Goal: Task Accomplishment & Management: Use online tool/utility

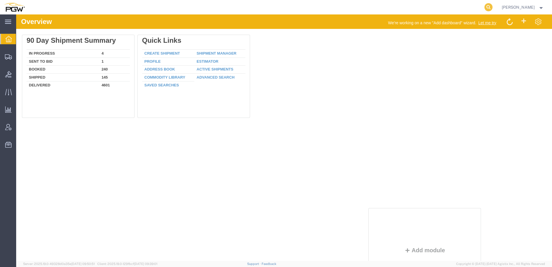
click at [492, 9] on icon at bounding box center [488, 7] width 8 height 8
click at [455, 10] on input "search" at bounding box center [396, 7] width 175 height 14
paste input "56839613"
type input "56839613"
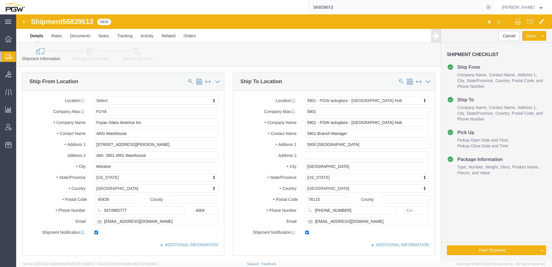
select select
select select "62891"
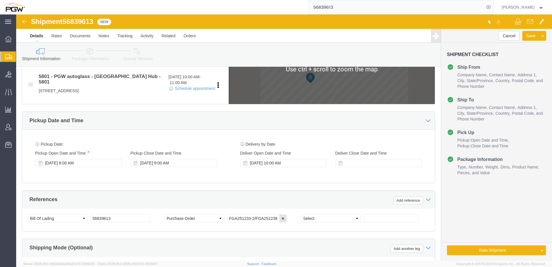
scroll to position [260, 0]
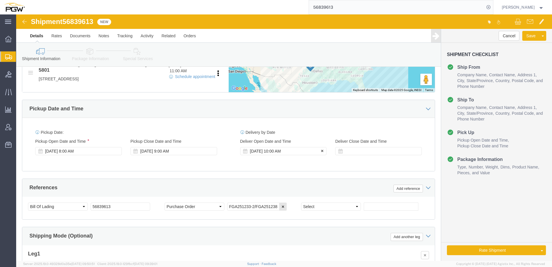
click div "Sep 18 2025 10:00 AM"
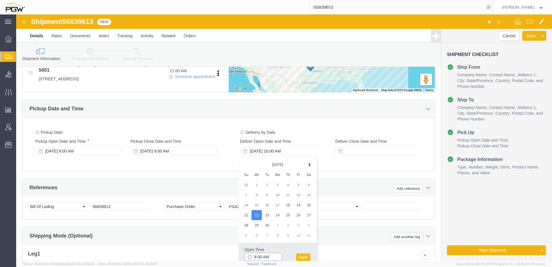
type input "8:00 AM"
click button "Apply"
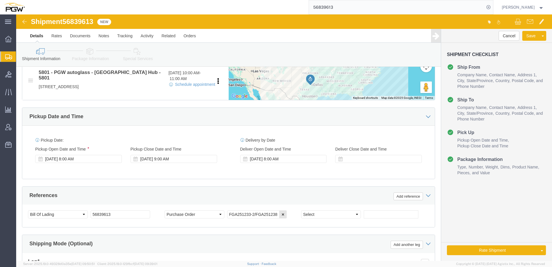
scroll to position [288, 0]
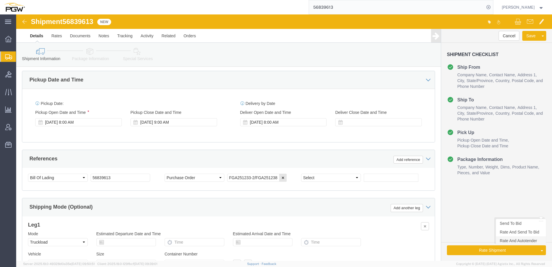
click link "Rate And Autotender"
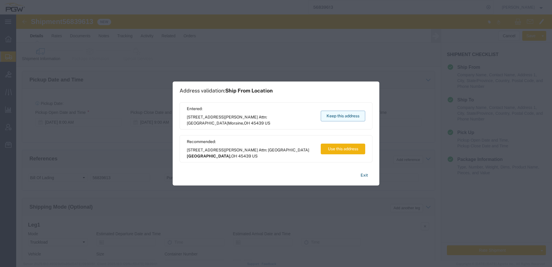
click at [330, 115] on button "Keep this address" at bounding box center [342, 115] width 44 height 11
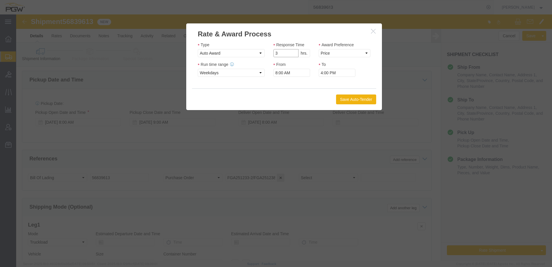
click input "3"
type input "2"
click input "2"
click select "Price Carrier Rank"
select select "LANE_RANK"
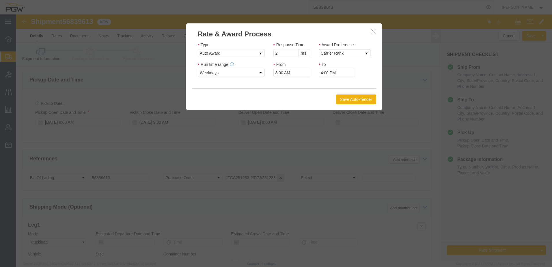
click select "Price Carrier Rank"
type input "1"
click input "1"
click button "Save Auto-Tender"
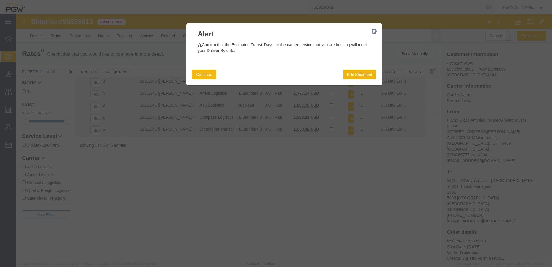
click at [204, 74] on button "Continue" at bounding box center [204, 75] width 24 height 10
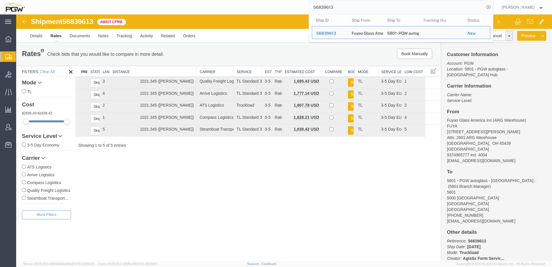
drag, startPoint x: 408, startPoint y: 10, endPoint x: 2, endPoint y: 1, distance: 405.9
click at [2, 1] on div "main_menu Created with Sketch. Collapse Menu Overview Shipments Shipment Manage…" at bounding box center [276, 133] width 552 height 267
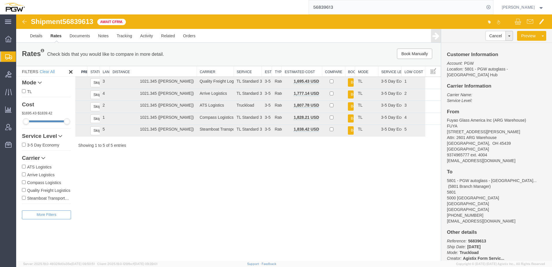
paste input "570"
type input "56839570"
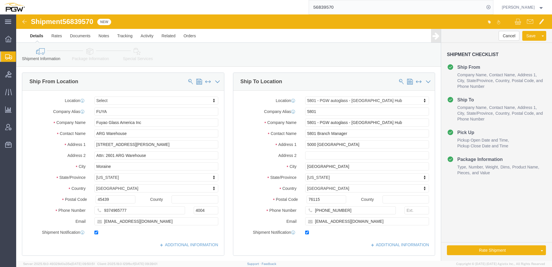
select select "62891"
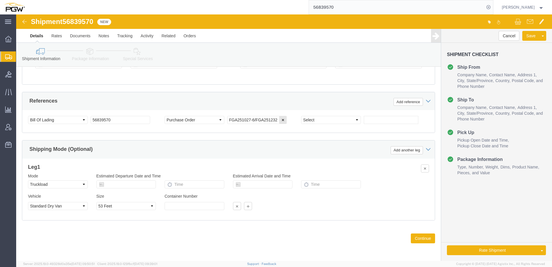
scroll to position [260, 0]
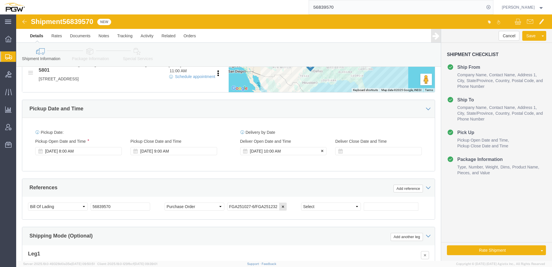
click div "Sep 18 2025 10:00 AM"
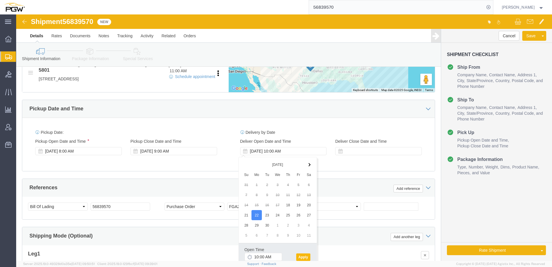
click button "Apply"
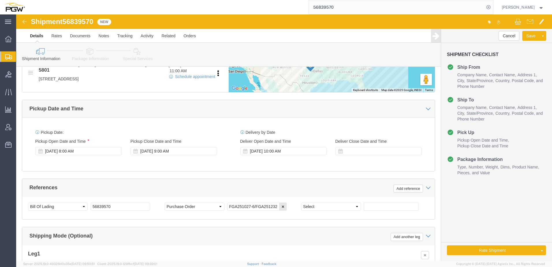
click link "Rate And Autotender"
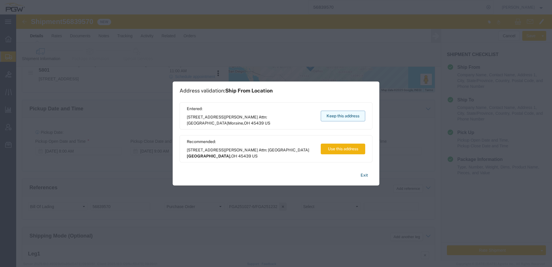
click at [360, 117] on button "Keep this address" at bounding box center [342, 115] width 44 height 11
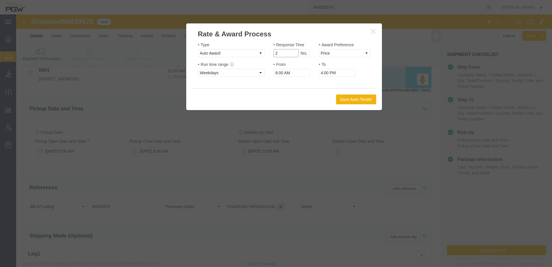
type input "2"
click input "2"
click select "Price Carrier Rank"
select select "LANE_RANK"
click select "Price Carrier Rank"
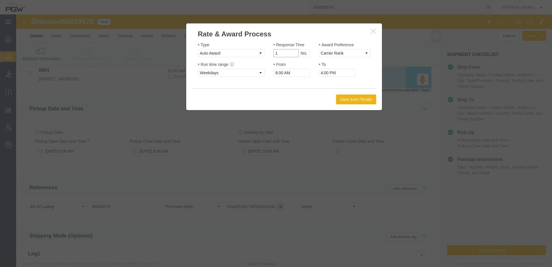
type input "1"
click input "1"
click button "Save Auto-Tender"
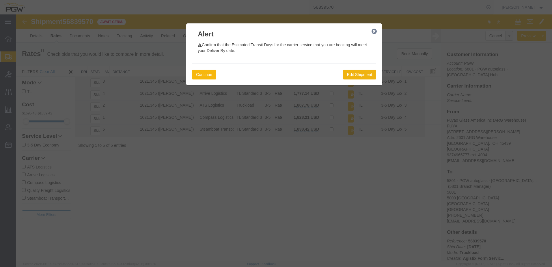
drag, startPoint x: 222, startPoint y: 89, endPoint x: 205, endPoint y: 74, distance: 21.7
click at [205, 74] on button "Continue" at bounding box center [204, 75] width 24 height 10
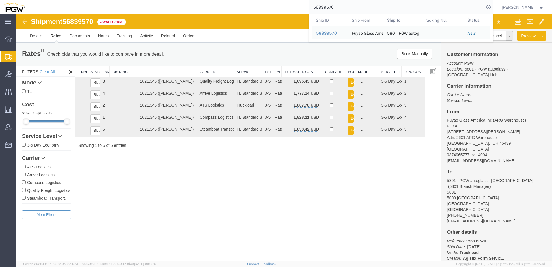
drag, startPoint x: 284, startPoint y: 2, endPoint x: 55, endPoint y: -11, distance: 229.1
click at [55, 0] on html "main_menu Created with Sketch. Collapse Menu Overview Shipments Shipment Manage…" at bounding box center [276, 133] width 552 height 267
paste input "613"
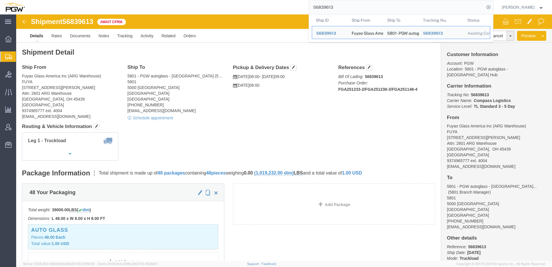
drag, startPoint x: 354, startPoint y: 7, endPoint x: 134, endPoint y: -4, distance: 220.4
click at [134, 0] on html "main_menu Created with Sketch. Collapse Menu Overview Shipments Shipment Manage…" at bounding box center [276, 133] width 552 height 267
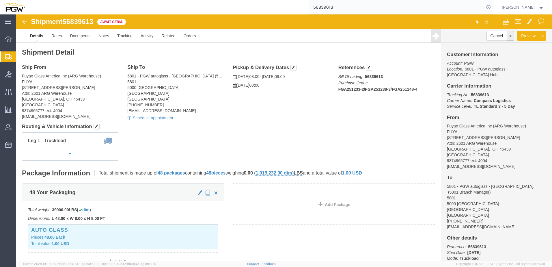
paste input "74"
type input "56839743"
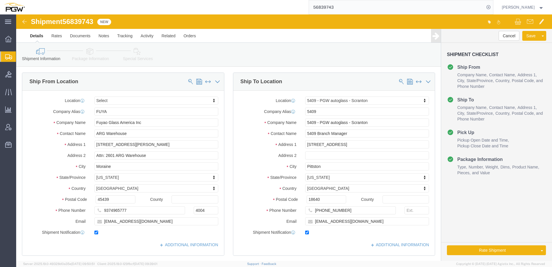
select select "61931"
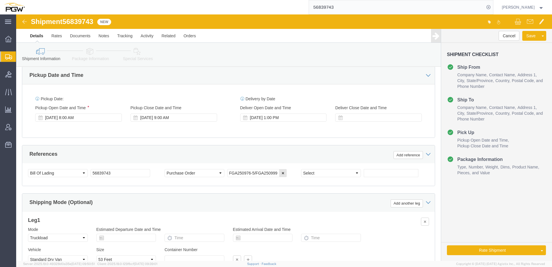
scroll to position [288, 0]
click div "Sep 19 2025 1:00 PM"
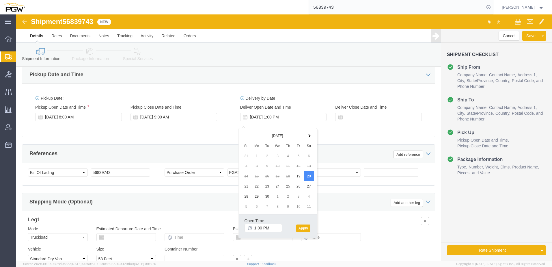
drag, startPoint x: 292, startPoint y: 160, endPoint x: 288, endPoint y: 154, distance: 7.3
click input "1:00 PM"
type input "10:00 AM"
click button "Apply"
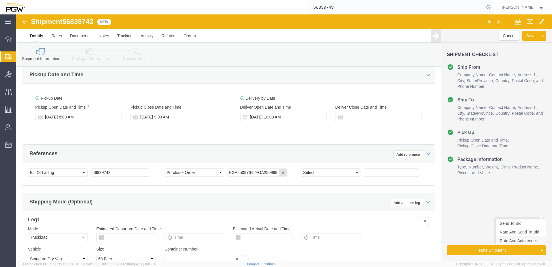
click link "Rate And Autotender"
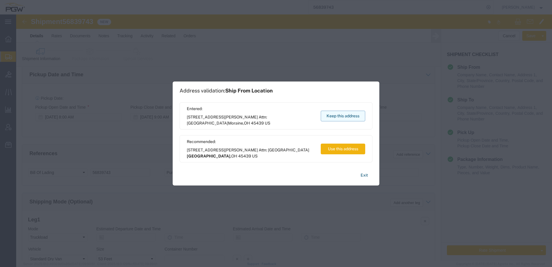
click at [342, 118] on button "Keep this address" at bounding box center [342, 115] width 44 height 11
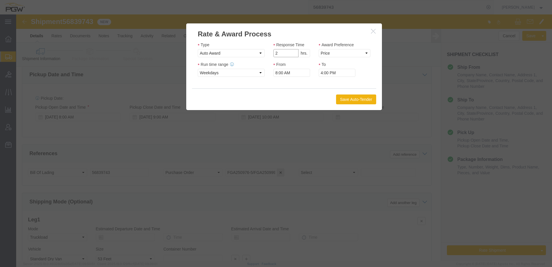
type input "2"
click input "2"
click select "Price Carrier Rank"
select select "LANE_RANK"
click select "Price Carrier Rank"
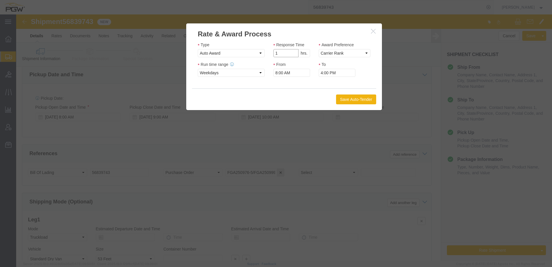
type input "1"
click input "1"
click button "Save Auto-Tender"
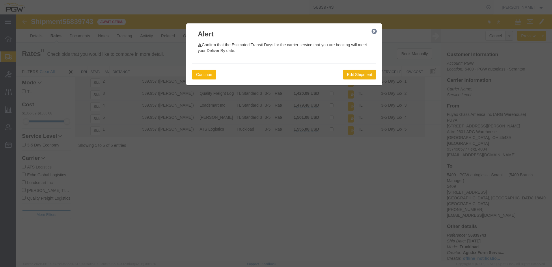
click at [202, 72] on button "Continue" at bounding box center [204, 75] width 24 height 10
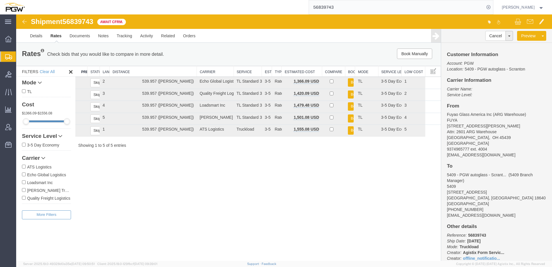
click at [0, 0] on span "Shipment Manager" at bounding box center [0, 0] width 0 height 0
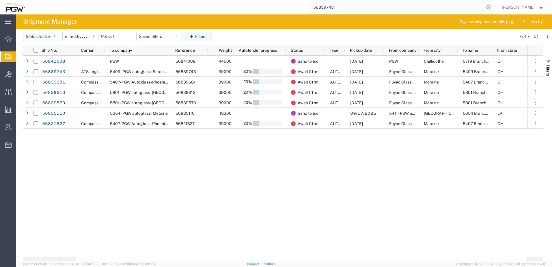
click at [52, 33] on button "Status: Active" at bounding box center [41, 36] width 37 height 9
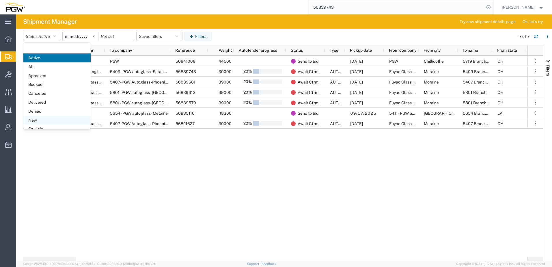
click at [33, 123] on span "New" at bounding box center [56, 120] width 67 height 9
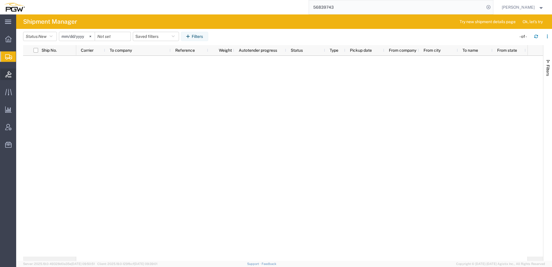
click at [8, 76] on icon at bounding box center [8, 74] width 6 height 6
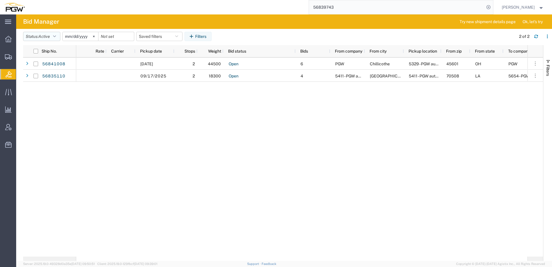
click at [41, 36] on span "Active" at bounding box center [44, 36] width 12 height 5
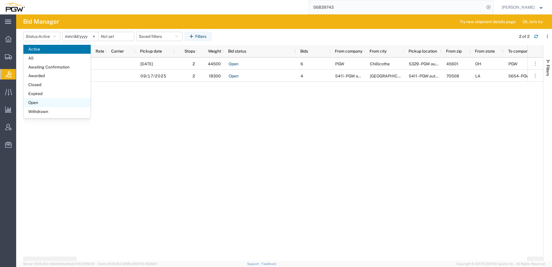
click at [35, 101] on span "Open" at bounding box center [56, 102] width 67 height 9
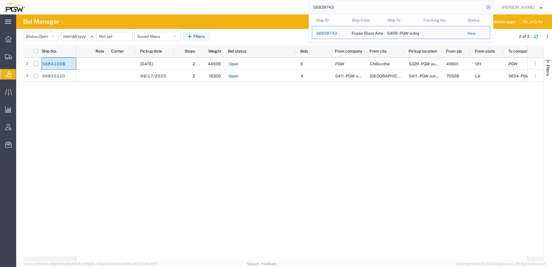
drag, startPoint x: 383, startPoint y: 8, endPoint x: 4, endPoint y: -28, distance: 380.4
click at [4, 0] on html "main_menu Created with Sketch. Collapse Menu Overview Shipments Shipment Manage…" at bounding box center [276, 133] width 552 height 267
paste input "668542"
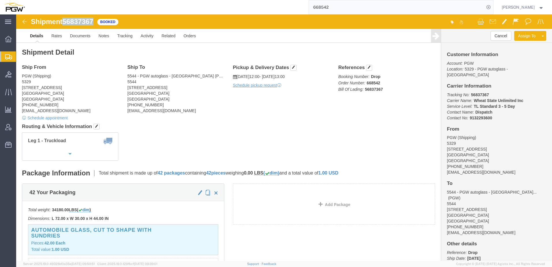
drag, startPoint x: 48, startPoint y: 6, endPoint x: 81, endPoint y: 6, distance: 32.6
click div "Shipment 56837367 Booked"
copy span "56837367"
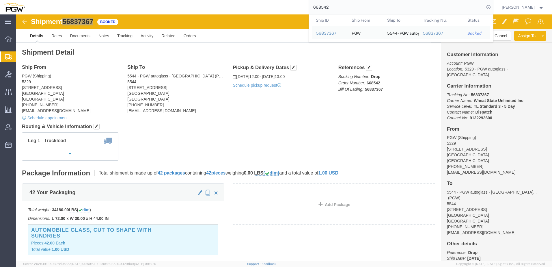
drag, startPoint x: 344, startPoint y: 8, endPoint x: 47, endPoint y: 0, distance: 297.5
click at [47, 1] on div "668542 Ship ID Ship From Ship To Tracking Nu. Status Ship ID 56837367 Ship From…" at bounding box center [261, 7] width 464 height 14
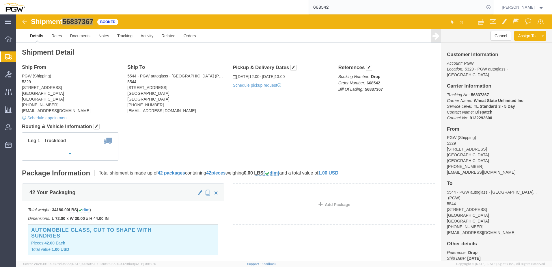
paste input "047"
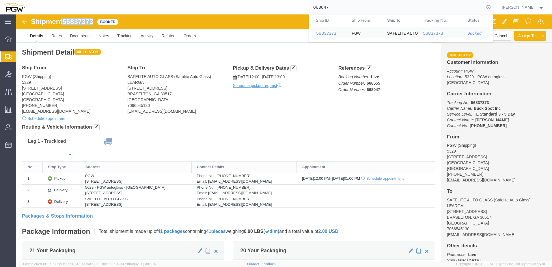
drag, startPoint x: 49, startPoint y: 6, endPoint x: 82, endPoint y: 7, distance: 33.2
click div "Shipment 56837373 Booked"
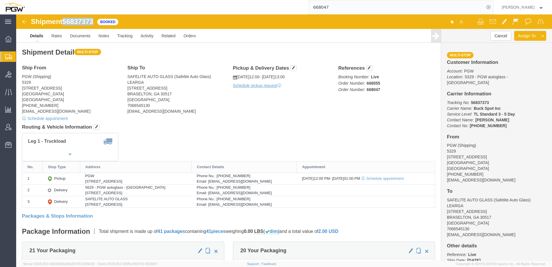
copy span "56837373"
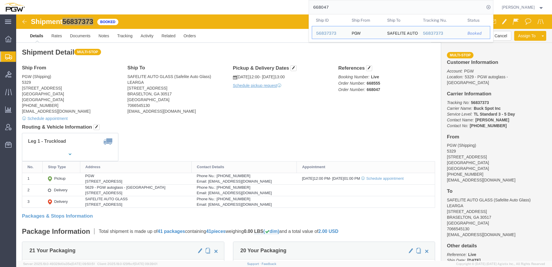
drag, startPoint x: 355, startPoint y: 5, endPoint x: -10, endPoint y: 8, distance: 364.9
click at [0, 8] on html "main_menu Created with Sketch. Collapse Menu Overview Shipments Shipment Manage…" at bounding box center [276, 133] width 552 height 267
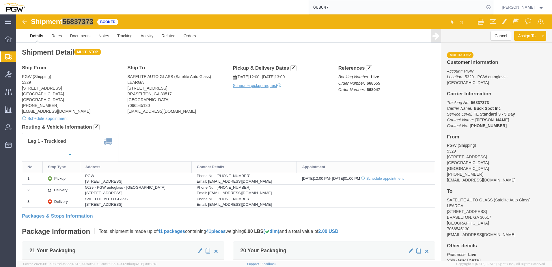
paste input "553"
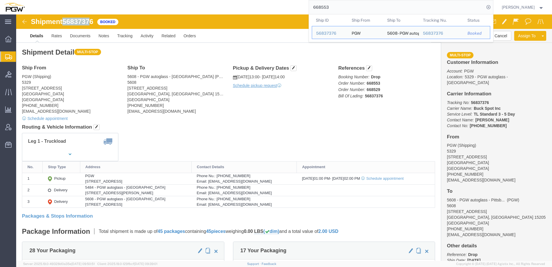
drag, startPoint x: 49, startPoint y: 8, endPoint x: 77, endPoint y: 6, distance: 28.3
click span "56837376"
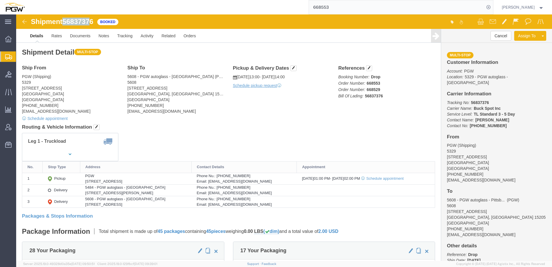
click div "Shipment 56837376 Booked"
drag, startPoint x: 79, startPoint y: 6, endPoint x: 49, endPoint y: 7, distance: 29.7
click div "Shipment 56837376 Booked"
copy span "56837376"
click div "Shipment Detail Multi-stop Ship From PGW (Shipping) 5329 850 Southern Ave Chill…"
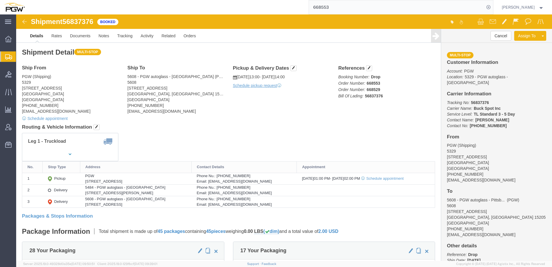
click div "Leg 1 - Truckload"
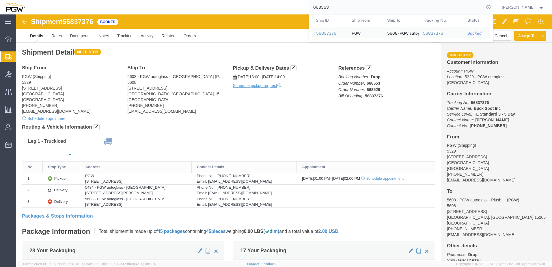
drag, startPoint x: 382, startPoint y: 8, endPoint x: 15, endPoint y: -18, distance: 368.4
click at [15, 0] on html "main_menu Created with Sketch. Collapse Menu Overview Shipments Shipment Manage…" at bounding box center [276, 133] width 552 height 267
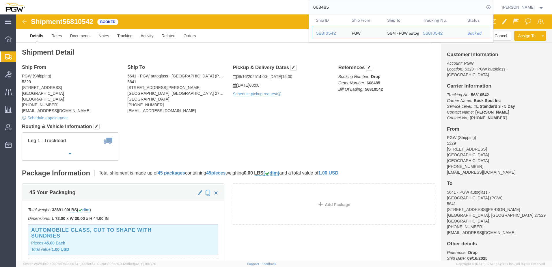
click div "Leg 1 - Truckload"
drag, startPoint x: 348, startPoint y: 5, endPoint x: 135, endPoint y: 0, distance: 213.2
click at [132, 2] on div "668485 Ship ID Ship From Ship To Tracking Nu. Status Ship ID 56810542 Ship From…" at bounding box center [261, 7] width 464 height 14
paste input "56839681"
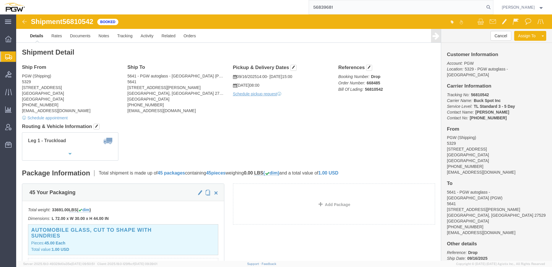
type input "56839681"
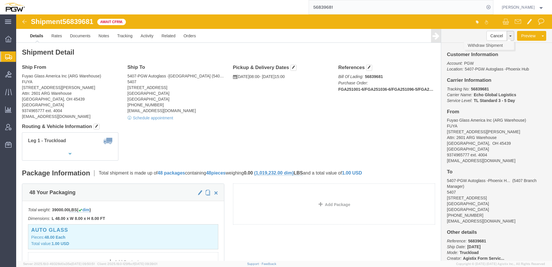
click link "Withdraw Shipment"
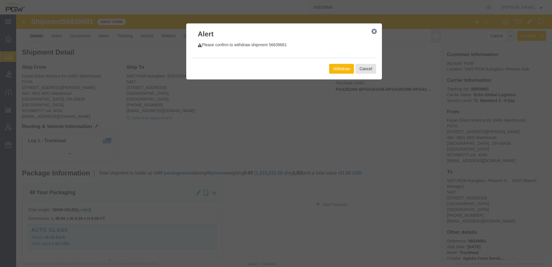
click button "Withdraw"
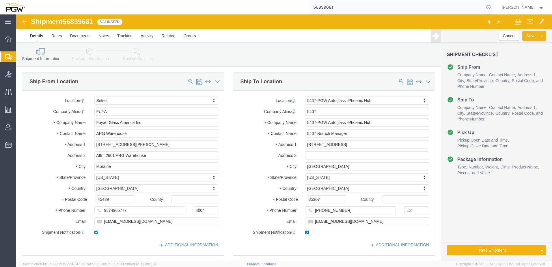
select select
select select "62351"
click button "Rate Shipment"
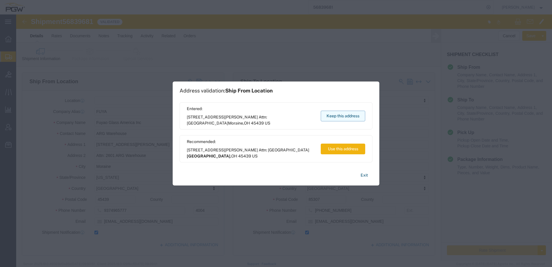
click at [344, 115] on button "Keep this address" at bounding box center [342, 115] width 44 height 11
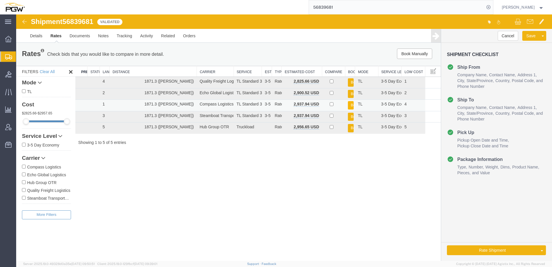
click at [352, 104] on button "Book" at bounding box center [351, 105] width 6 height 8
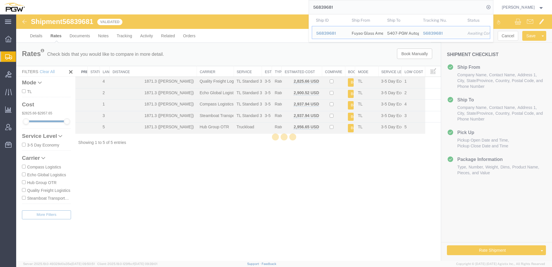
drag, startPoint x: 347, startPoint y: 8, endPoint x: 49, endPoint y: -25, distance: 299.8
click at [49, 0] on html "main_menu Created with Sketch. Collapse Menu Overview Shipments Shipment Manage…" at bounding box center [276, 133] width 552 height 267
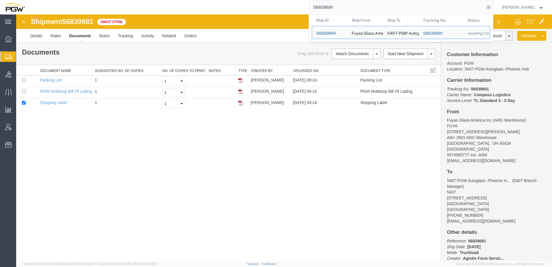
click at [152, 185] on div "Shipment 56839681 3 of 3 Await Cfrm. Details Rates Documents Notes Tracking Act…" at bounding box center [283, 137] width 535 height 246
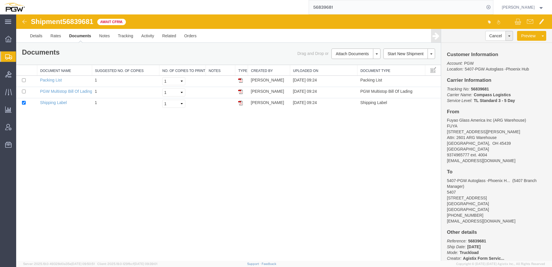
click at [0, 0] on span "Shipment Manager" at bounding box center [0, 0] width 0 height 0
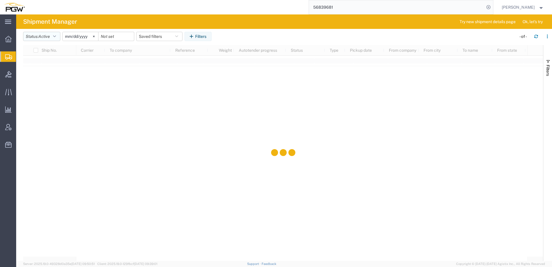
click at [48, 39] on span "Active" at bounding box center [44, 36] width 12 height 5
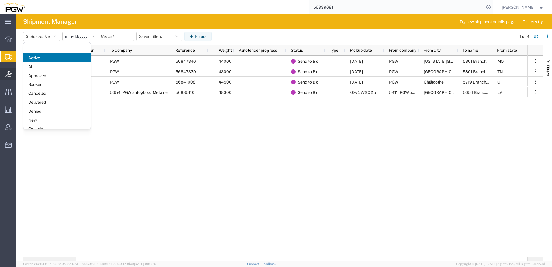
click at [6, 70] on div at bounding box center [8, 74] width 16 height 12
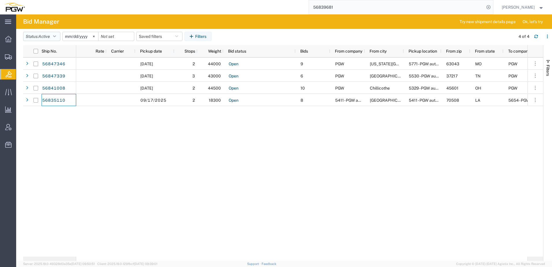
click at [35, 36] on button "Status: Active" at bounding box center [41, 36] width 37 height 9
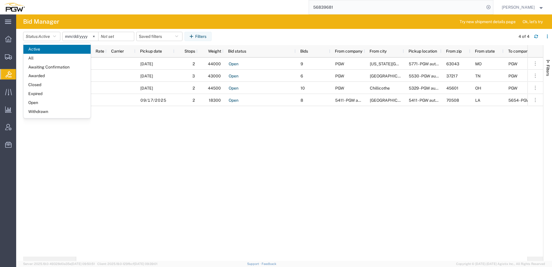
click at [73, 40] on input "[DATE]" at bounding box center [80, 36] width 35 height 9
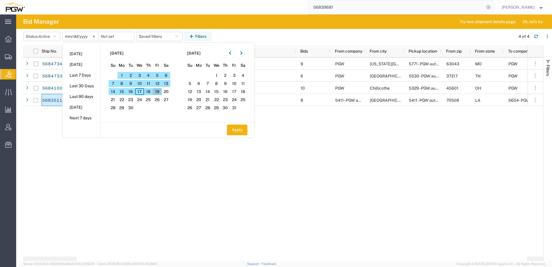
click at [160, 92] on span "19" at bounding box center [157, 91] width 9 height 7
click at [241, 130] on button "Apply" at bounding box center [237, 129] width 20 height 11
type input "2025-09-19"
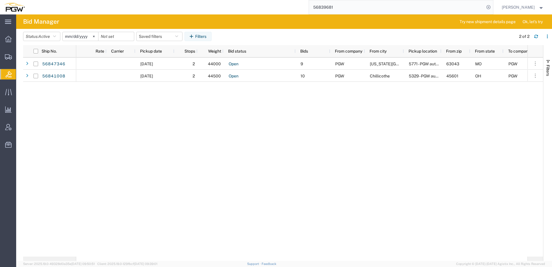
click at [87, 35] on input "2025-09-19" at bounding box center [80, 36] width 35 height 9
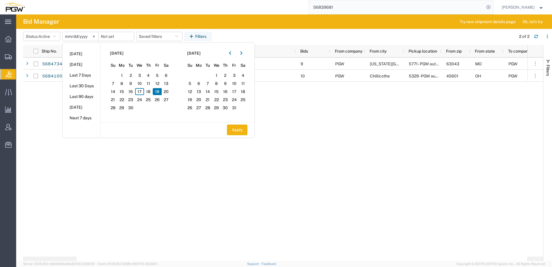
click at [1, 63] on ul "Overview Shipments Shipment Manager Create Shipment Create from Template Estima…" at bounding box center [8, 94] width 16 height 123
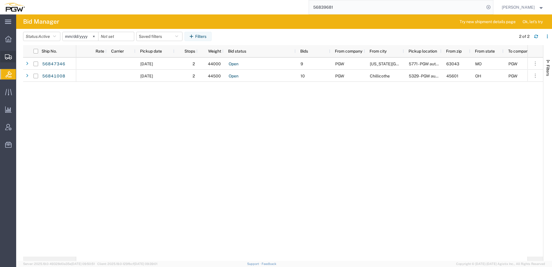
click at [8, 55] on icon at bounding box center [8, 56] width 7 height 5
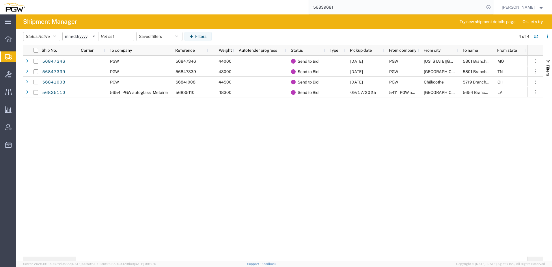
click at [0, 0] on span "Shipment Manager" at bounding box center [0, 0] width 0 height 0
click at [44, 37] on span "Active" at bounding box center [44, 36] width 12 height 5
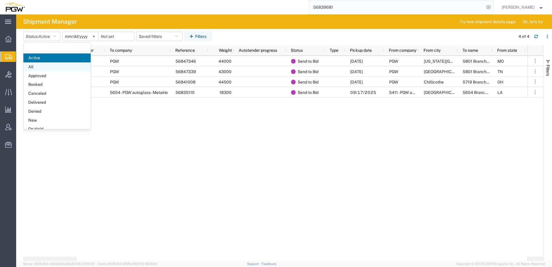
click at [40, 70] on span "All" at bounding box center [56, 66] width 67 height 9
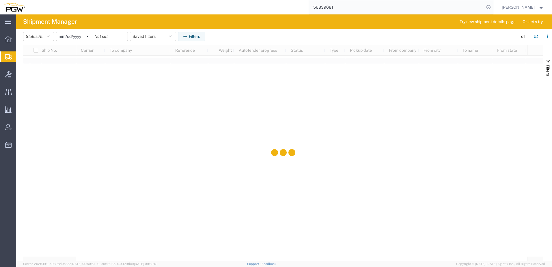
click at [82, 35] on input "[DATE]" at bounding box center [73, 36] width 35 height 9
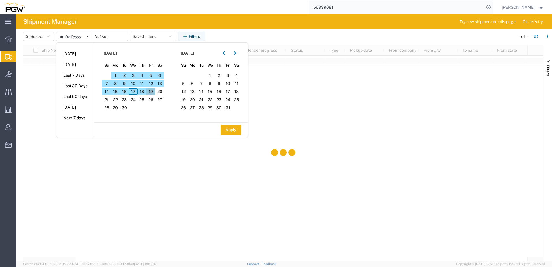
click at [152, 92] on span "19" at bounding box center [150, 91] width 9 height 7
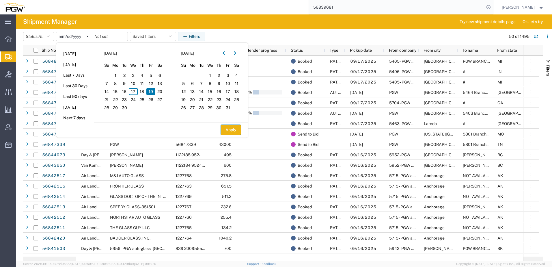
click at [232, 126] on button "Apply" at bounding box center [230, 129] width 20 height 11
type input "2025-09-19"
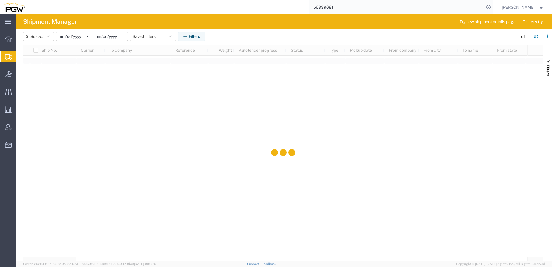
click at [107, 38] on input "date" at bounding box center [109, 36] width 35 height 9
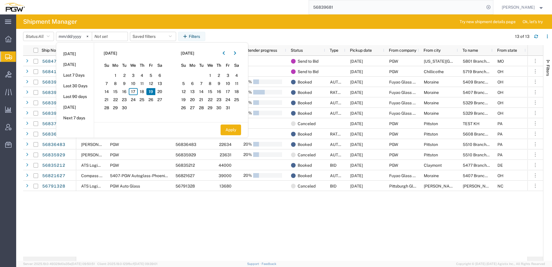
click at [153, 90] on span "19" at bounding box center [150, 91] width 9 height 7
click at [237, 130] on button "Apply" at bounding box center [230, 129] width 20 height 11
type input "2025-09-19"
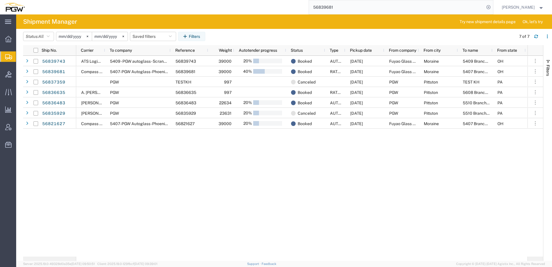
click at [338, 239] on div "5409 Branch Manager OH 45439 TL 5409 - PGW autoglass - Scranton Moraine Fuyao G…" at bounding box center [301, 156] width 451 height 200
click at [196, 205] on div "5409 Branch Manager OH 45439 TL 5409 - PGW autoglass - Scranton Moraine Fuyao G…" at bounding box center [301, 156] width 451 height 200
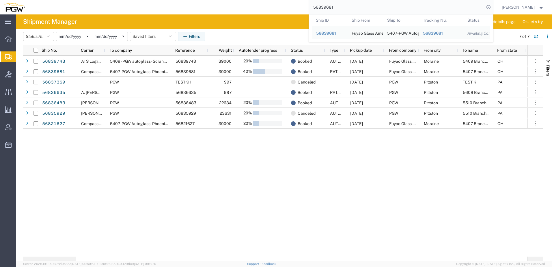
drag, startPoint x: 358, startPoint y: 8, endPoint x: 94, endPoint y: -1, distance: 264.1
click at [94, 0] on html "main_menu Created with Sketch. Collapse Menu Overview Shipments Shipment Manage…" at bounding box center [276, 133] width 552 height 267
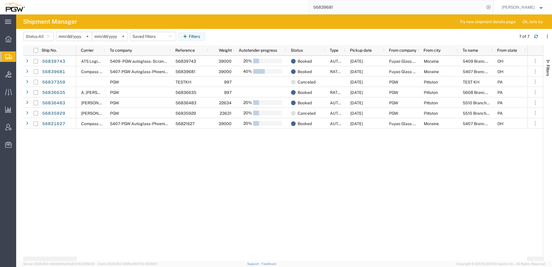
paste input "66849"
type input "668491"
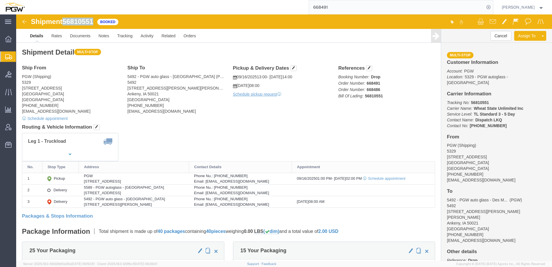
drag, startPoint x: 48, startPoint y: 9, endPoint x: 78, endPoint y: 7, distance: 30.0
click span "56810551"
copy span "56810551"
drag, startPoint x: 66, startPoint y: 74, endPoint x: 69, endPoint y: 67, distance: 6.8
click address "PGW (Shipping) 5329 850 Southern Ave Chillicothe, OH 45601 United States 740-77…"
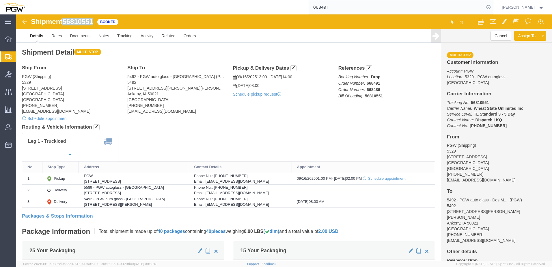
drag, startPoint x: 50, startPoint y: 6, endPoint x: 80, endPoint y: 6, distance: 30.9
click div "Shipment 56810551 Booked"
copy span "56810551"
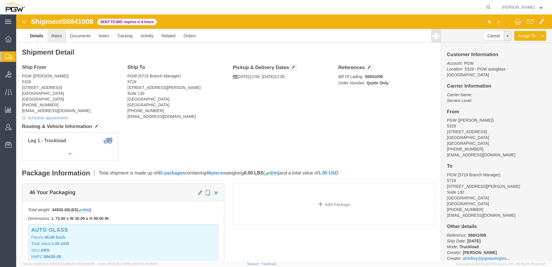
click link "Rates"
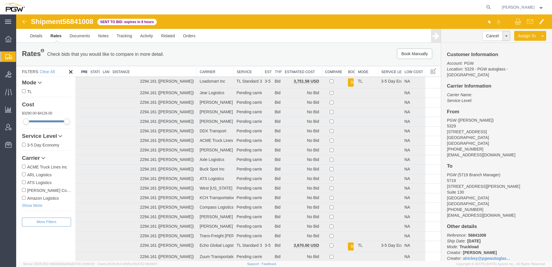
click at [299, 72] on th "Estimated Cost" at bounding box center [302, 71] width 40 height 11
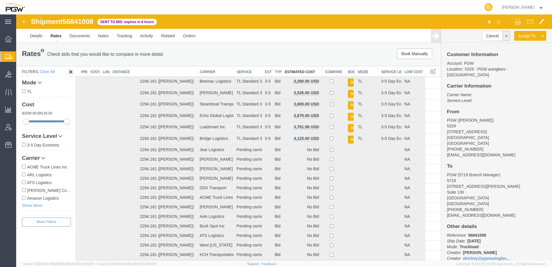
click at [492, 6] on icon at bounding box center [488, 7] width 8 height 8
paste input "56837380"
click at [492, 5] on icon at bounding box center [488, 7] width 8 height 8
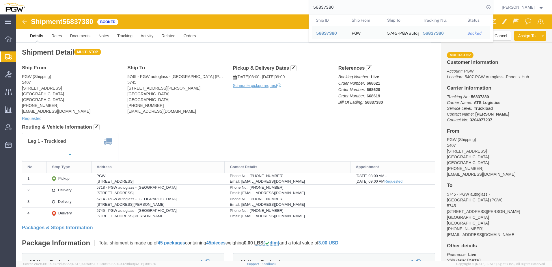
drag, startPoint x: 368, startPoint y: 3, endPoint x: 291, endPoint y: 5, distance: 77.0
click at [286, 5] on div "56837380 Ship ID Ship From Ship To Tracking Nu. Status Ship ID 56837380 Ship Fr…" at bounding box center [261, 7] width 464 height 14
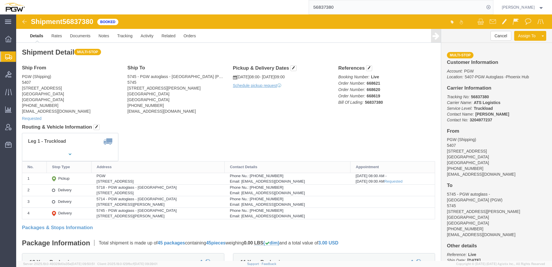
paste input "3"
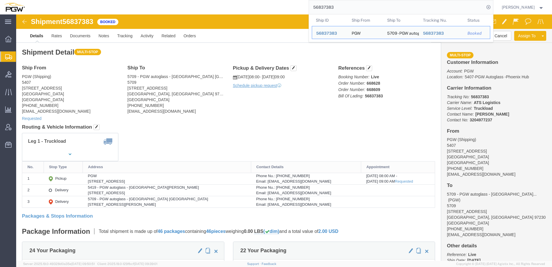
drag, startPoint x: 354, startPoint y: 9, endPoint x: 55, endPoint y: -20, distance: 300.6
click at [55, 0] on html "main_menu Created with Sketch. Collapse Menu Overview Shipments Shipment Manage…" at bounding box center [276, 133] width 552 height 267
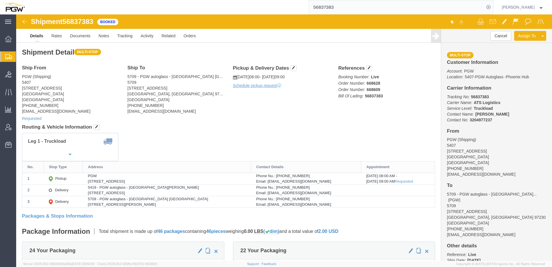
paste input "9681"
type input "56839681"
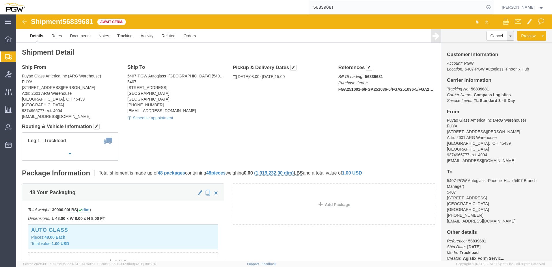
click div "Leg 1 - Truckload Vehicle 1: Standard Dry Van (53 Feet) Number of trucks: 1"
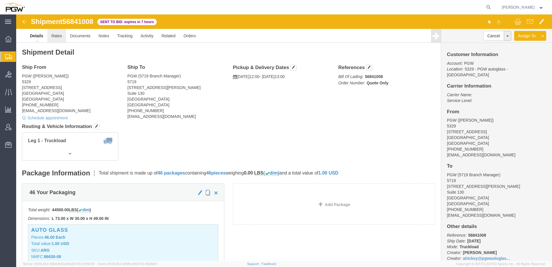
click link "Rates"
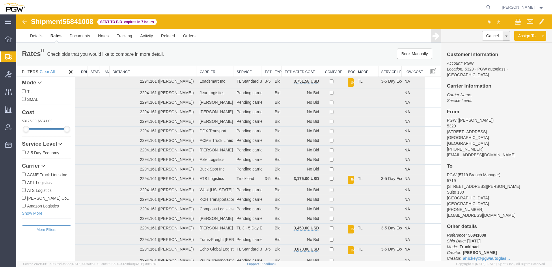
click at [288, 72] on th "Estimated Cost" at bounding box center [302, 71] width 40 height 11
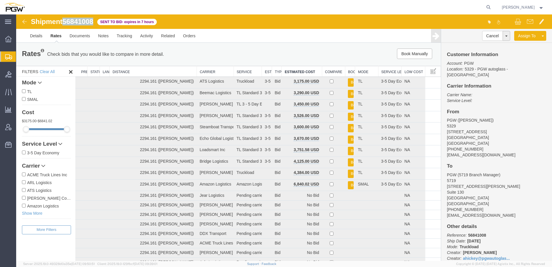
drag, startPoint x: 65, startPoint y: 24, endPoint x: 94, endPoint y: 22, distance: 28.3
click at [93, 22] on span "56841008" at bounding box center [77, 22] width 31 height 8
drag, startPoint x: 93, startPoint y: 22, endPoint x: 88, endPoint y: 22, distance: 5.2
copy span "56841008"
click at [492, 5] on icon at bounding box center [488, 7] width 8 height 8
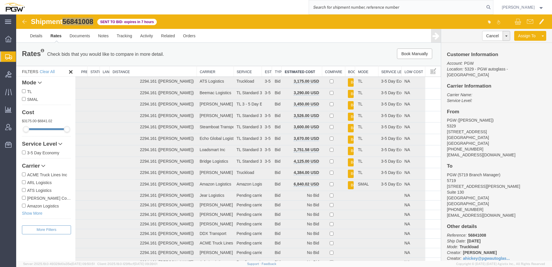
click at [423, 10] on input "search" at bounding box center [396, 7] width 175 height 14
paste input "668491"
type input "668491"
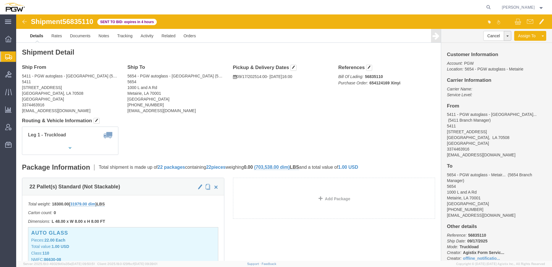
click div "Ship From 5411 - PGW autoglass - [GEOGRAPHIC_DATA] (5411 Branch Manager) [STREE…"
click link "Rates"
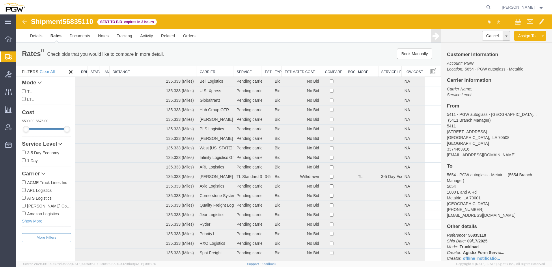
click at [286, 70] on th "Estimated Cost" at bounding box center [302, 71] width 40 height 11
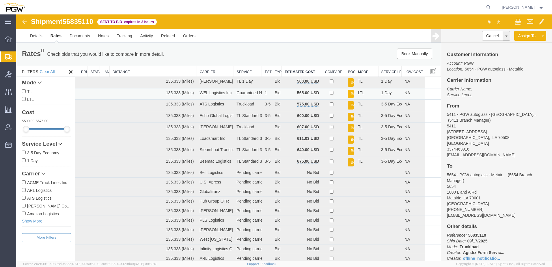
click at [350, 94] on button "Book" at bounding box center [351, 94] width 6 height 8
